Goal: Task Accomplishment & Management: Manage account settings

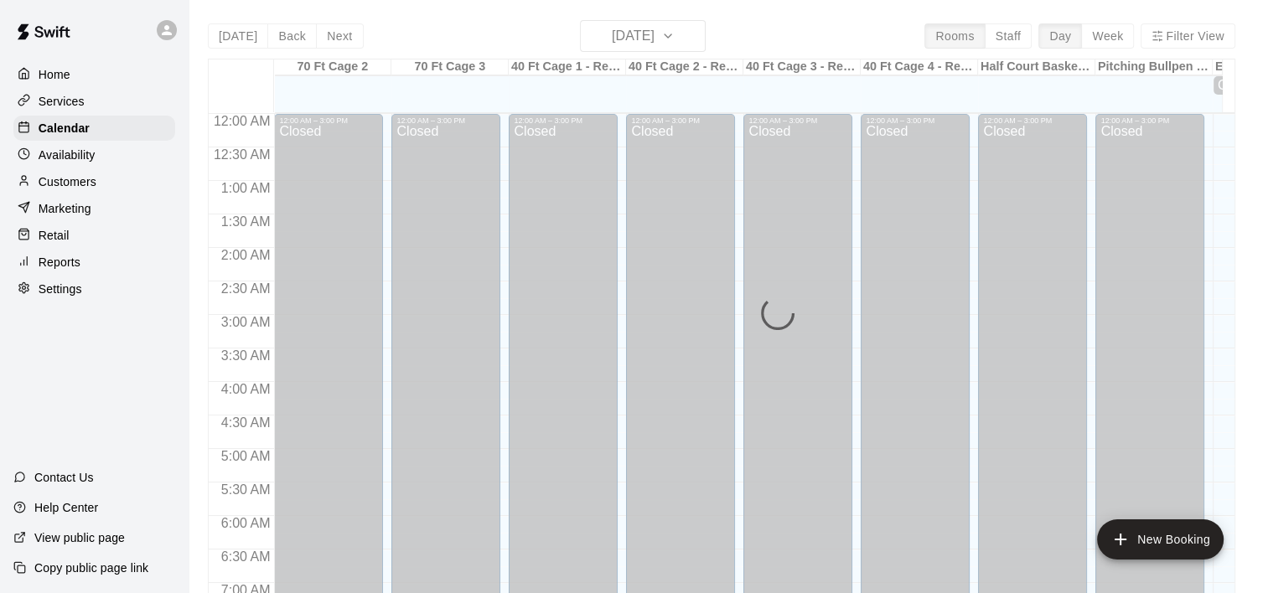
scroll to position [1007, 0]
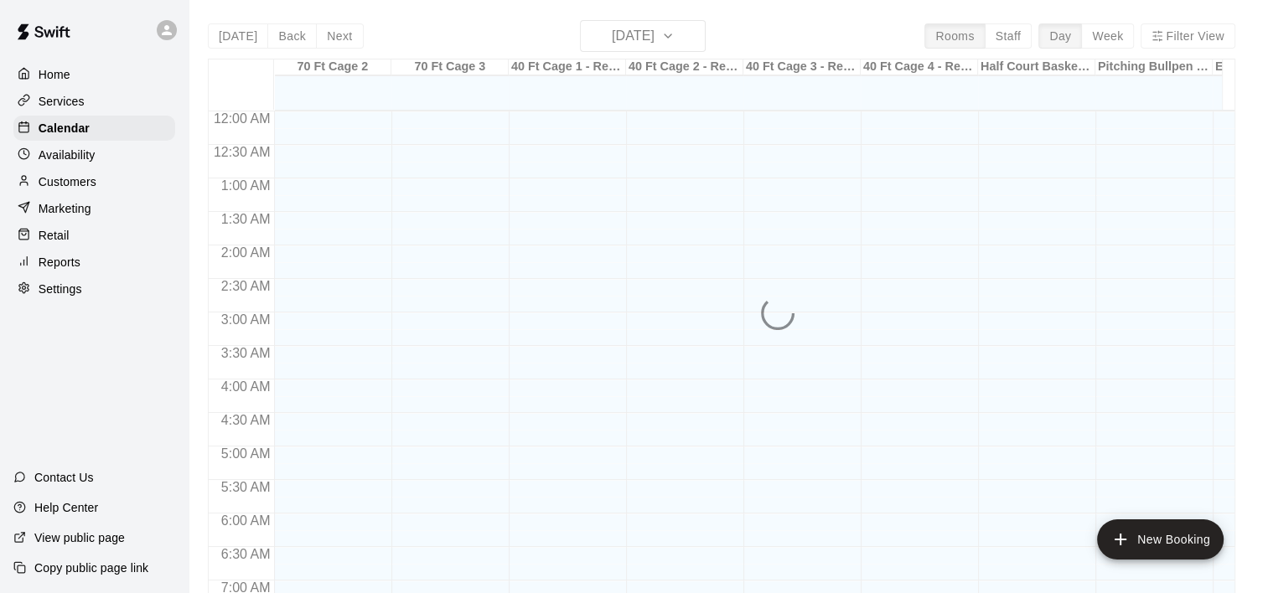
scroll to position [840, 0]
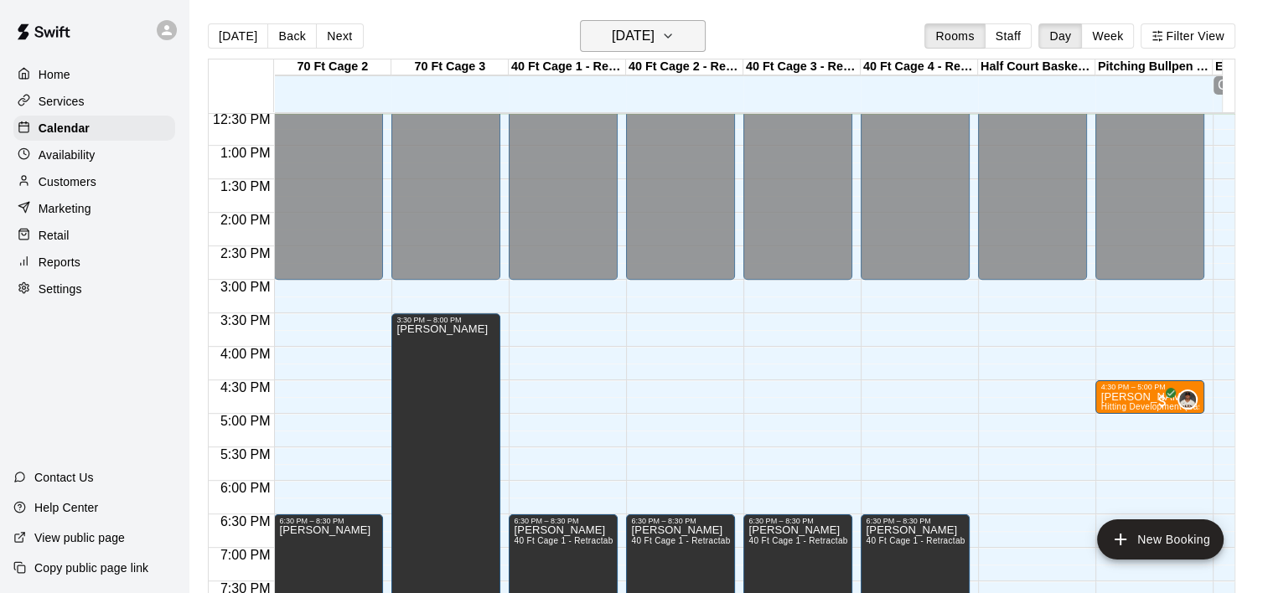
click at [675, 39] on icon "button" at bounding box center [667, 36] width 13 height 20
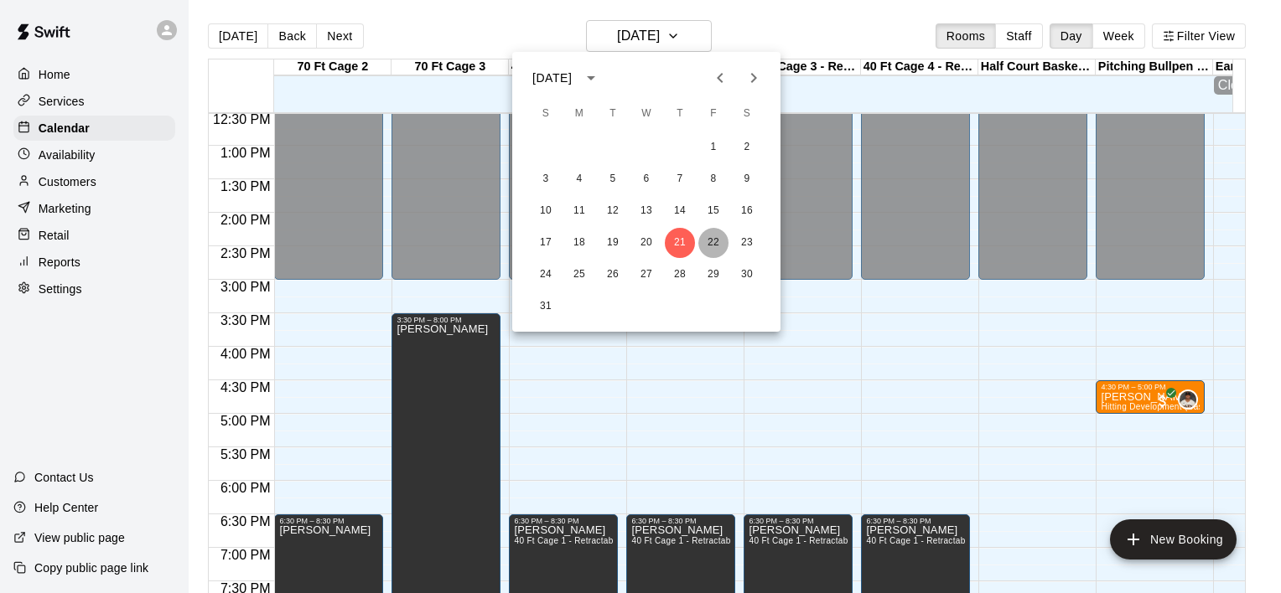
click at [716, 235] on button "22" at bounding box center [713, 243] width 30 height 30
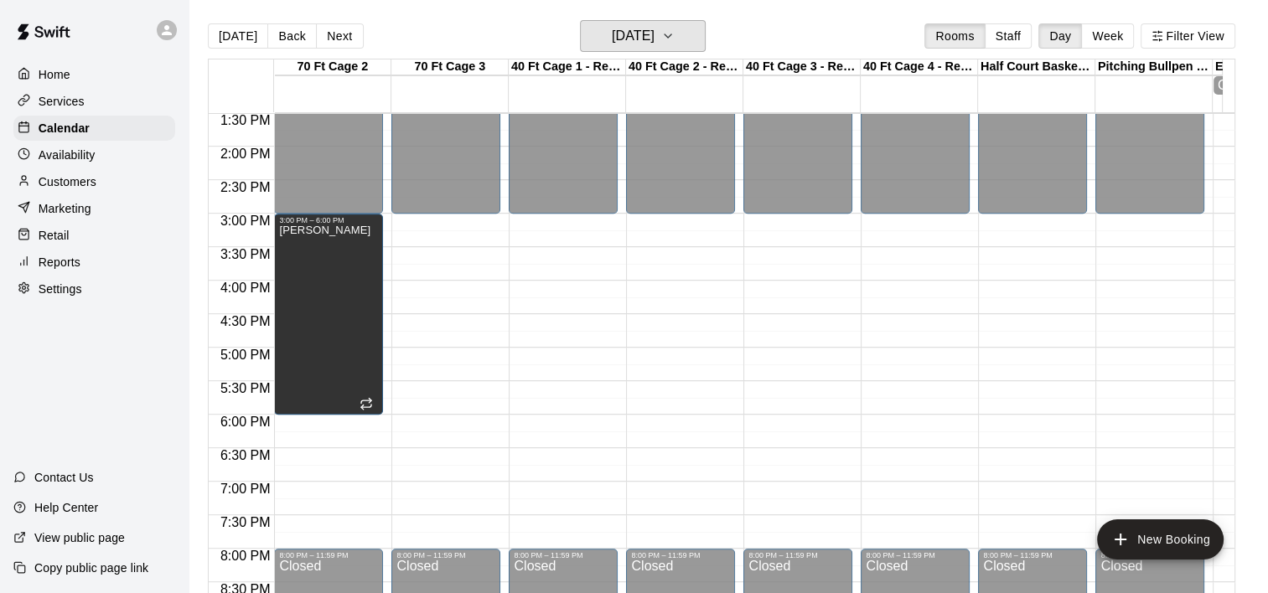
scroll to position [911, 0]
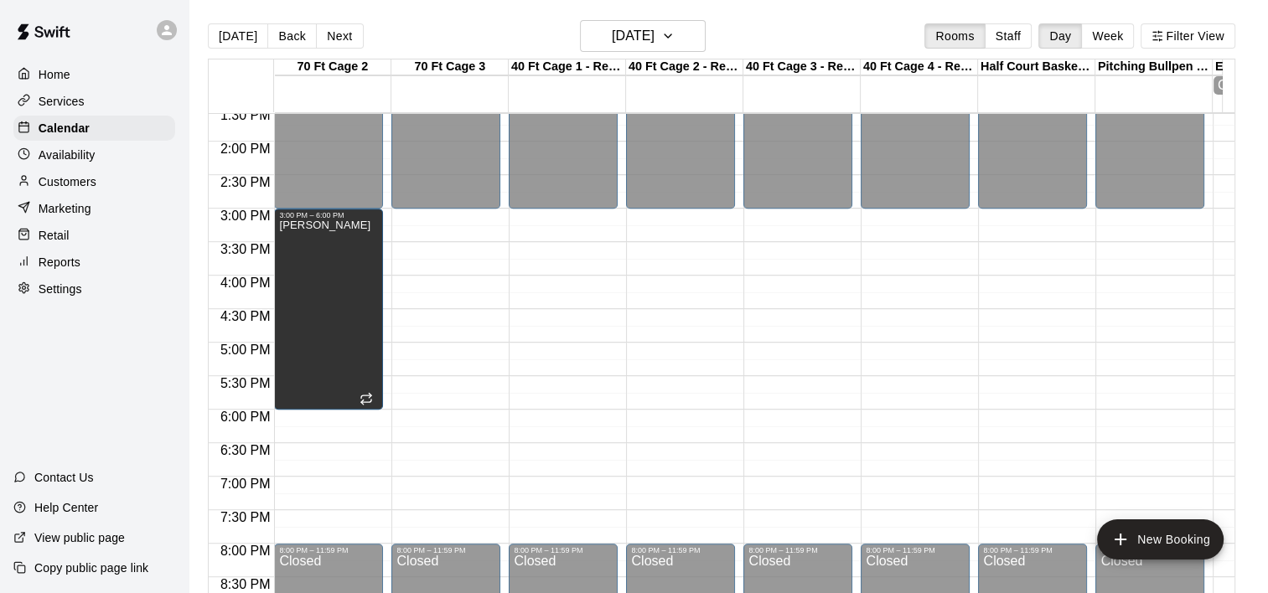
click at [542, 421] on div "12:00 AM – 3:00 PM Closed 8:00 PM – 11:59 PM Closed" at bounding box center [563, 7] width 109 height 1609
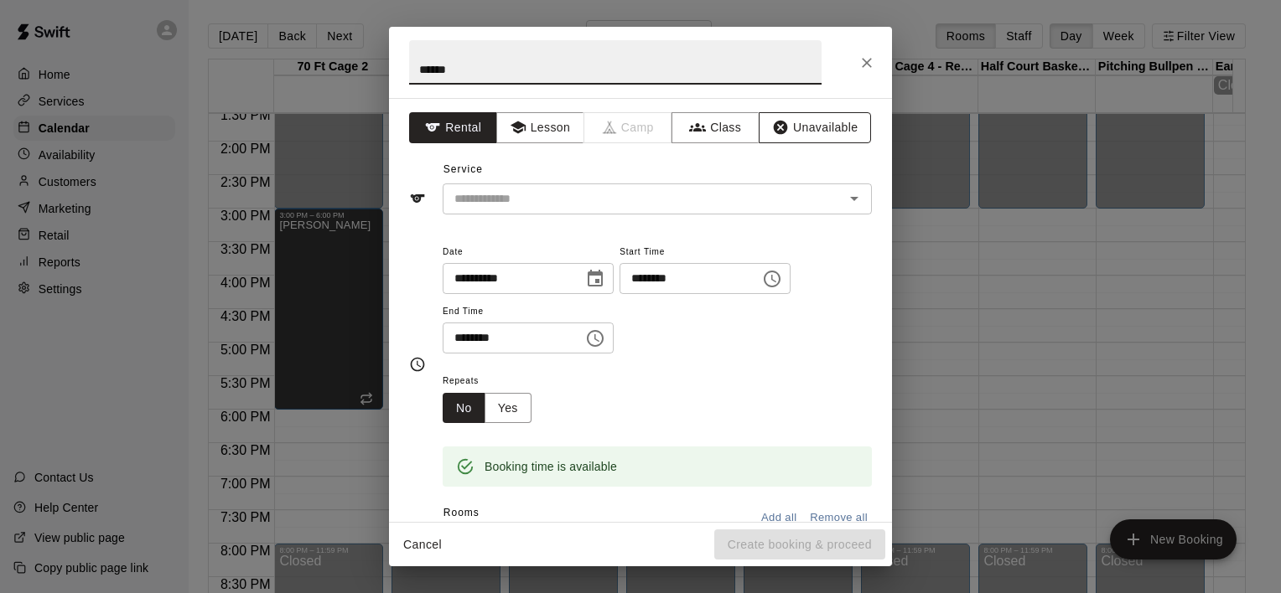
type input "******"
click at [800, 126] on button "Unavailable" at bounding box center [814, 127] width 112 height 31
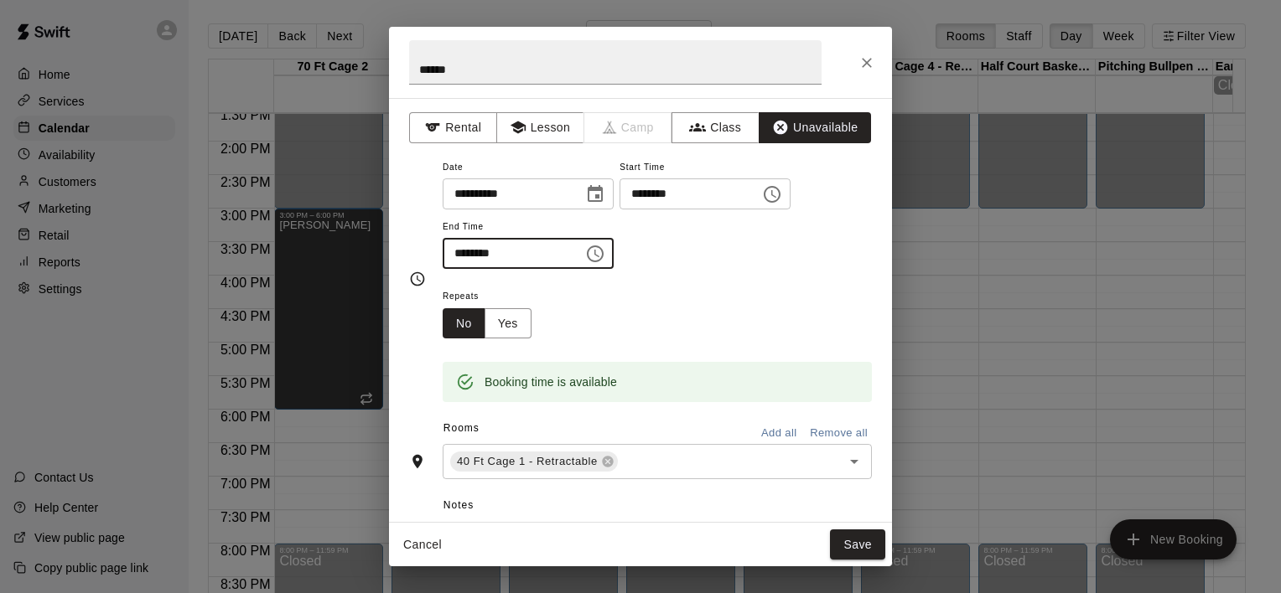
click at [455, 253] on input "********" at bounding box center [506, 253] width 129 height 31
type input "********"
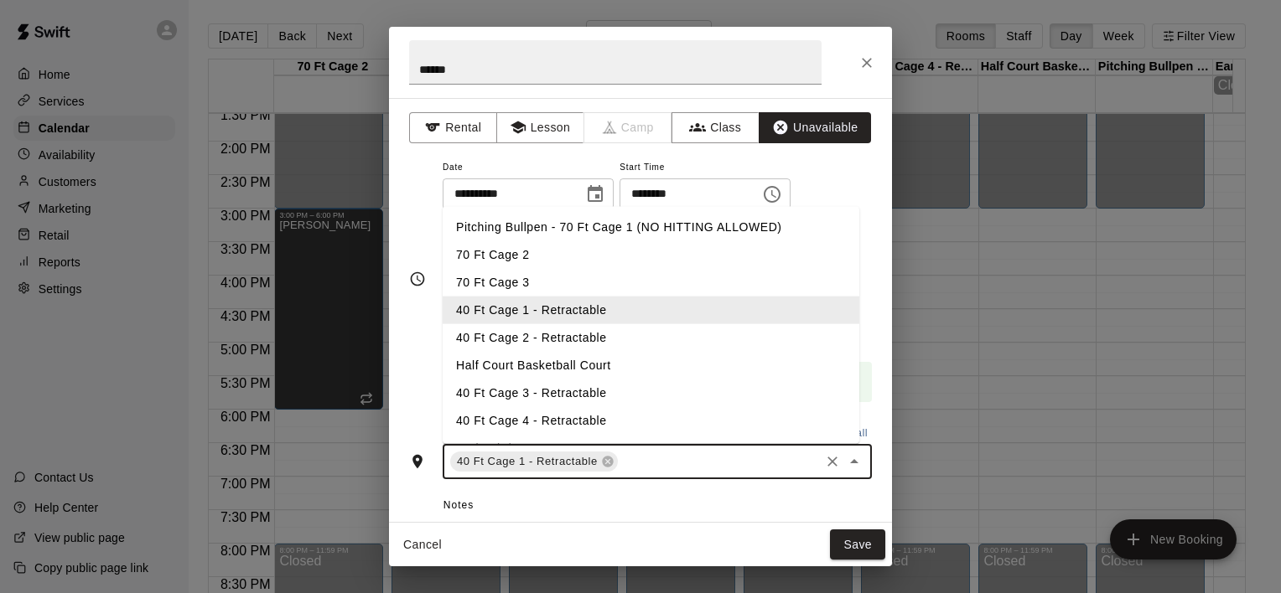
click at [686, 468] on input "text" at bounding box center [718, 462] width 197 height 21
click at [562, 343] on li "40 Ft Cage 2 - Retractable" at bounding box center [650, 338] width 417 height 28
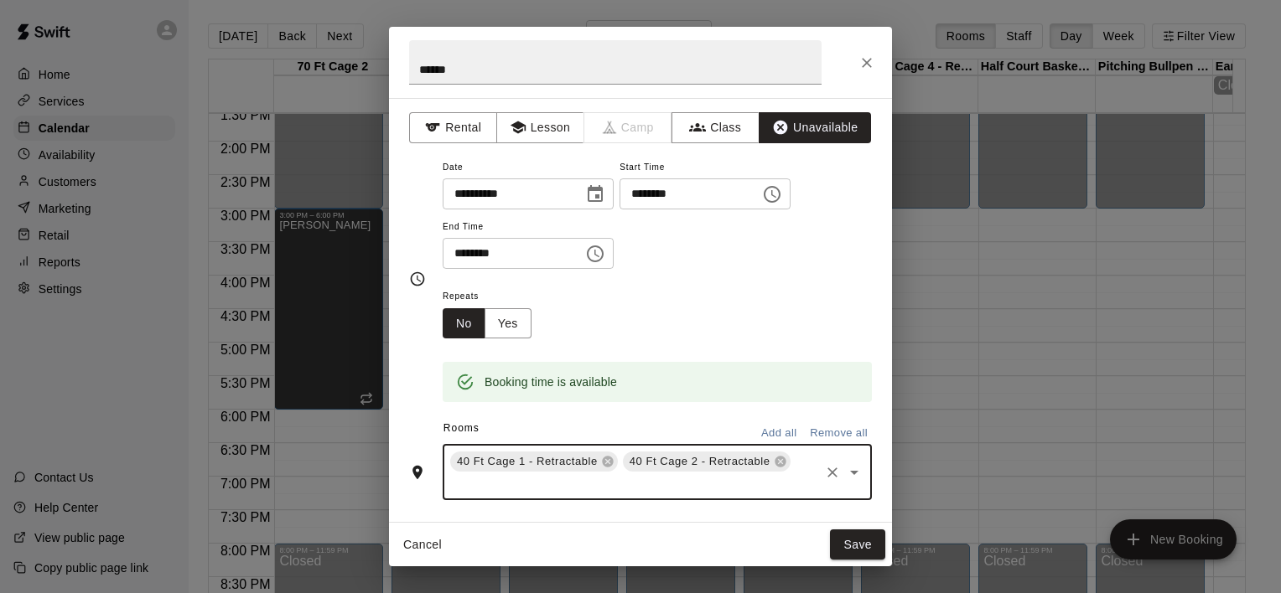
click at [656, 489] on input "text" at bounding box center [633, 484] width 370 height 21
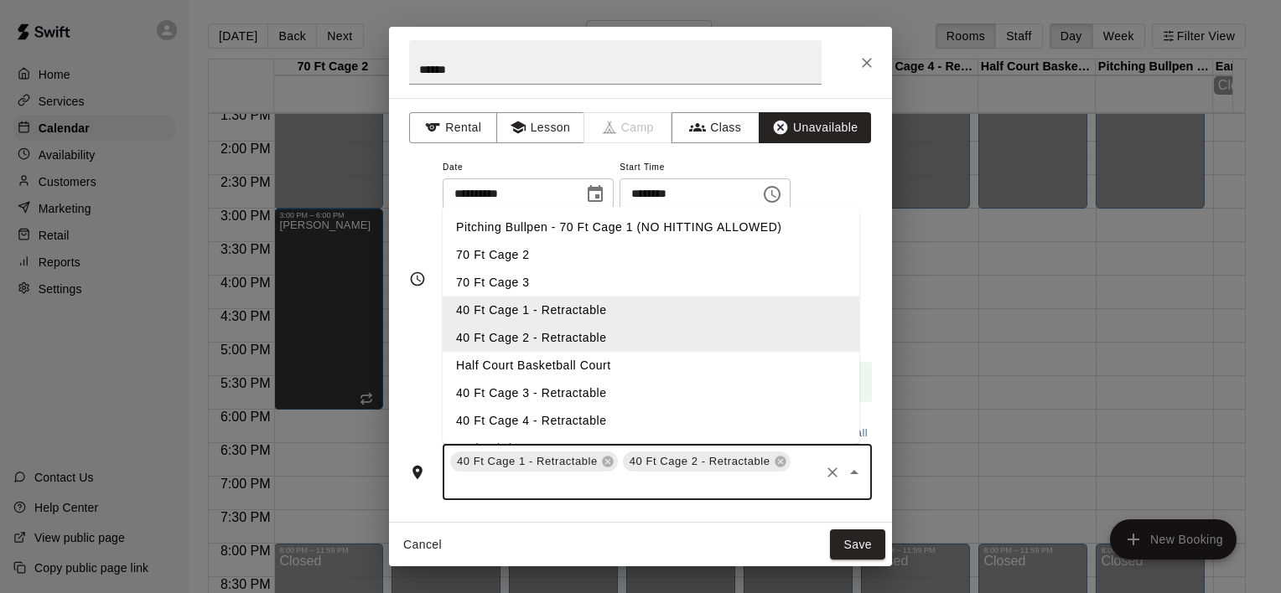
click at [548, 390] on li "40 Ft Cage 3 - Retractable" at bounding box center [650, 394] width 417 height 28
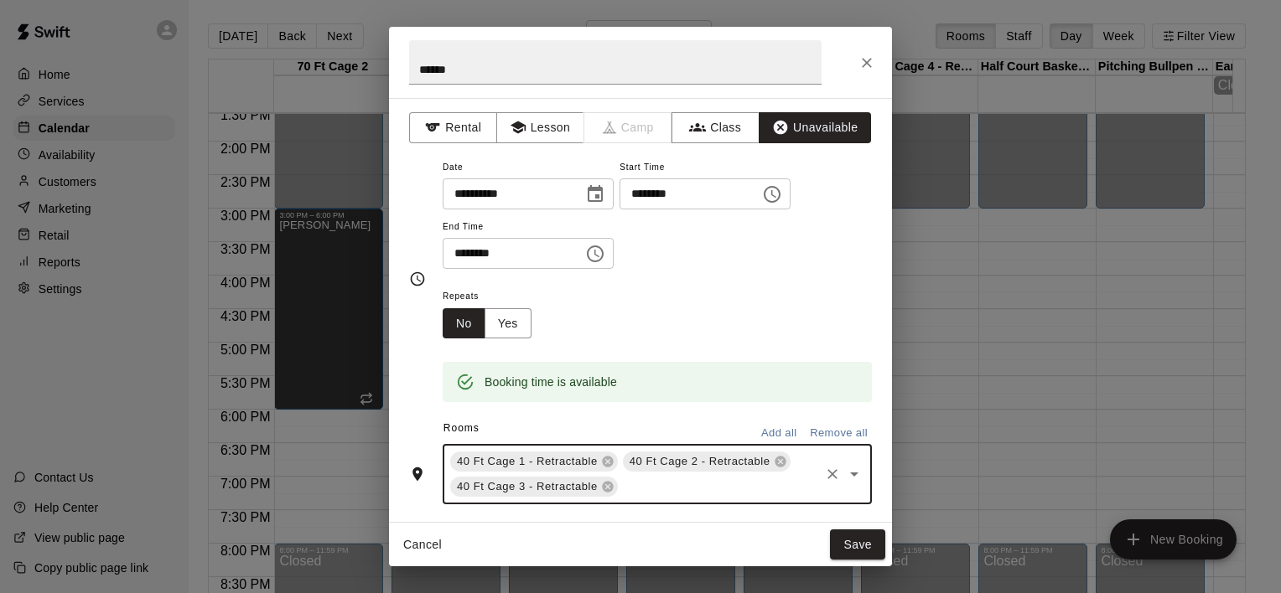
click at [648, 493] on input "text" at bounding box center [718, 487] width 197 height 21
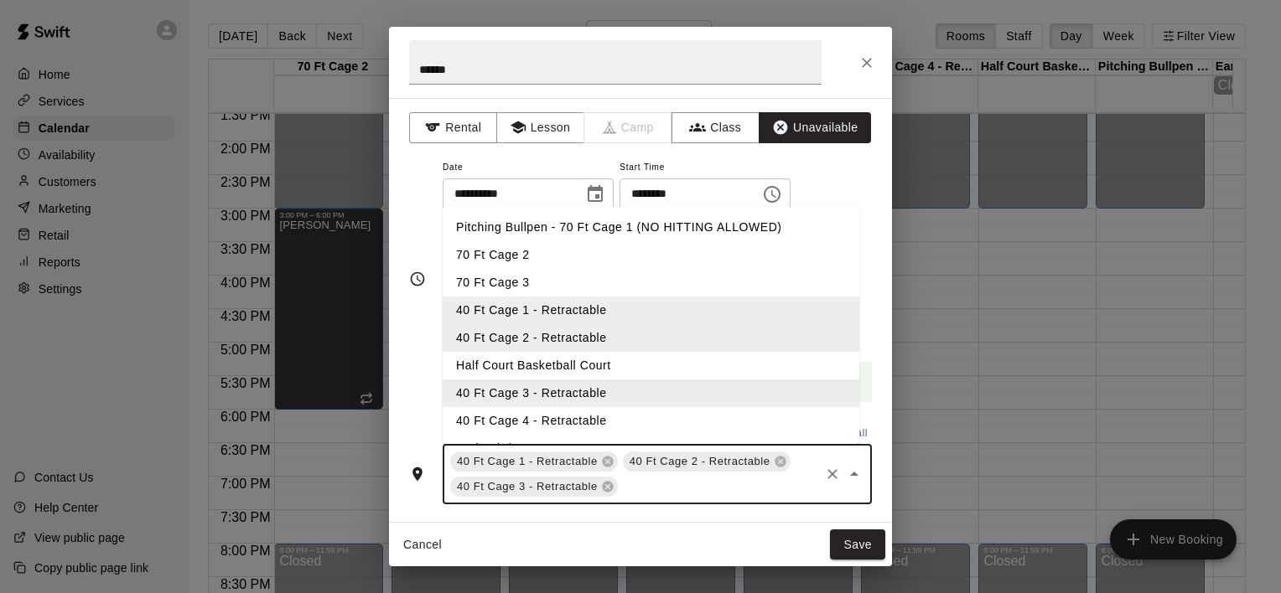
click at [530, 419] on li "40 Ft Cage 4 - Retractable" at bounding box center [650, 421] width 417 height 28
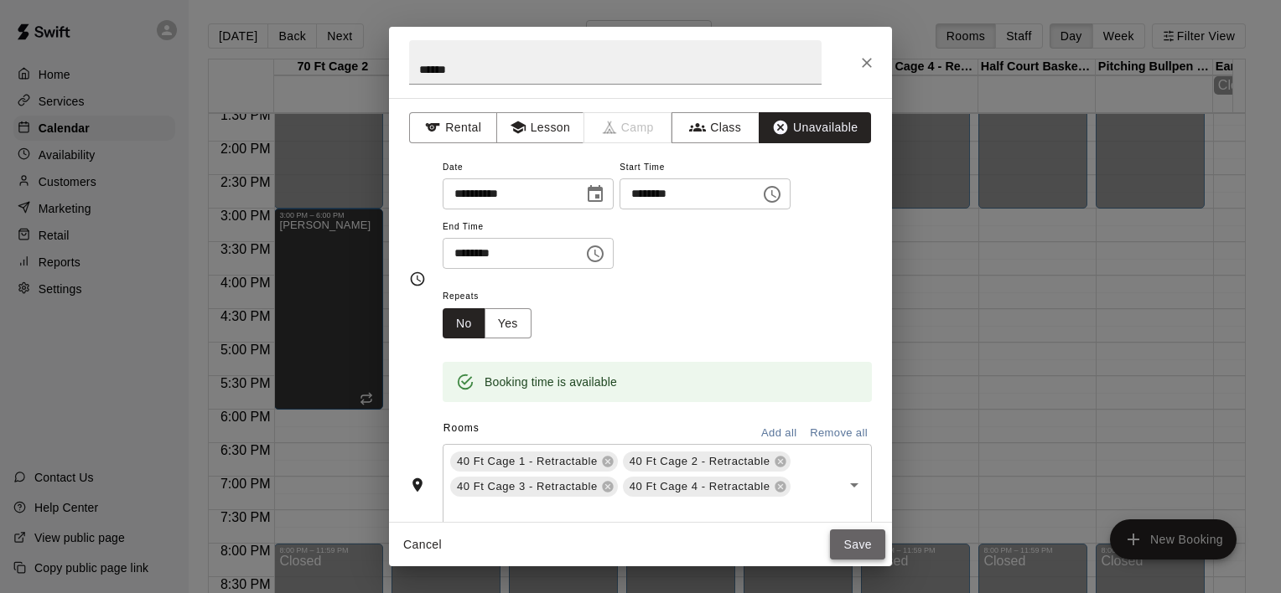
click at [860, 547] on button "Save" at bounding box center [857, 545] width 55 height 31
